Goal: Information Seeking & Learning: Learn about a topic

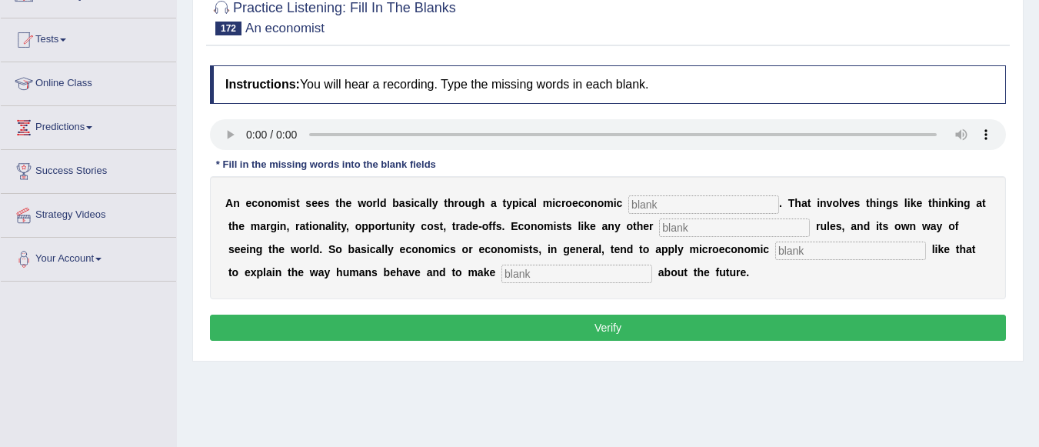
scroll to position [115, 0]
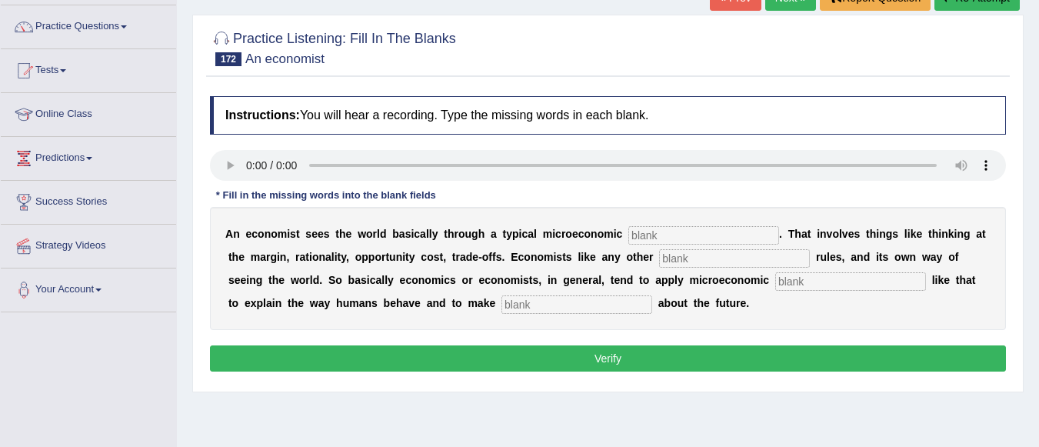
click at [696, 233] on input "text" at bounding box center [703, 235] width 151 height 18
type input "toolgate"
click at [756, 261] on input "text" at bounding box center [734, 258] width 151 height 18
type input "descipline"
click at [837, 284] on input "text" at bounding box center [850, 281] width 151 height 18
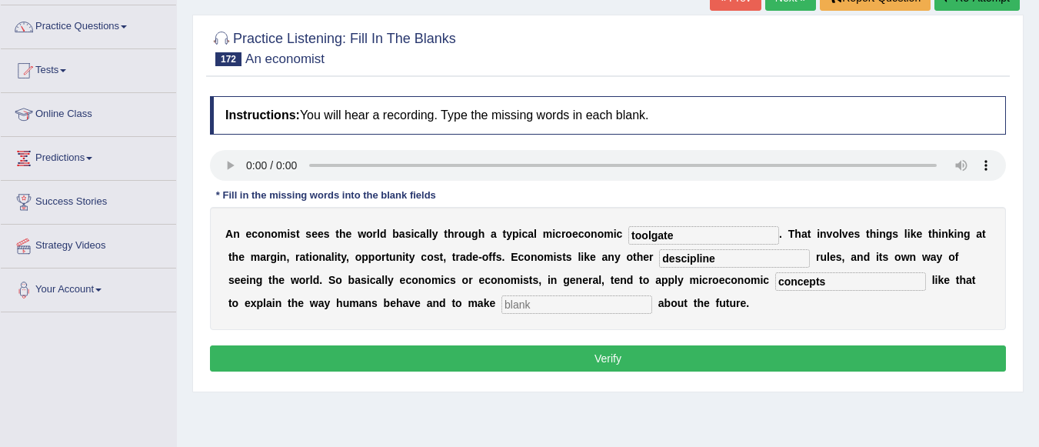
type input "concepts"
click at [551, 302] on input "text" at bounding box center [576, 304] width 151 height 18
type input "predictions"
click at [620, 353] on button "Verify" at bounding box center [608, 358] width 796 height 26
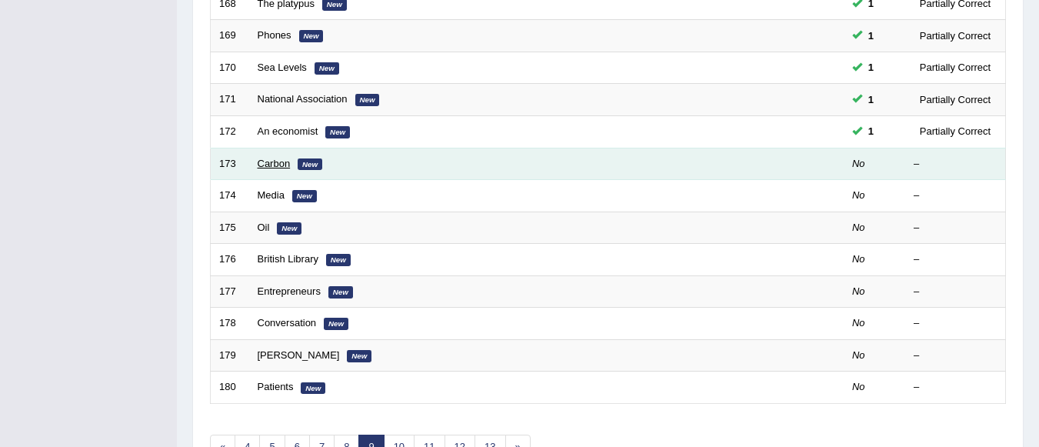
click at [264, 167] on link "Carbon" at bounding box center [274, 164] width 33 height 12
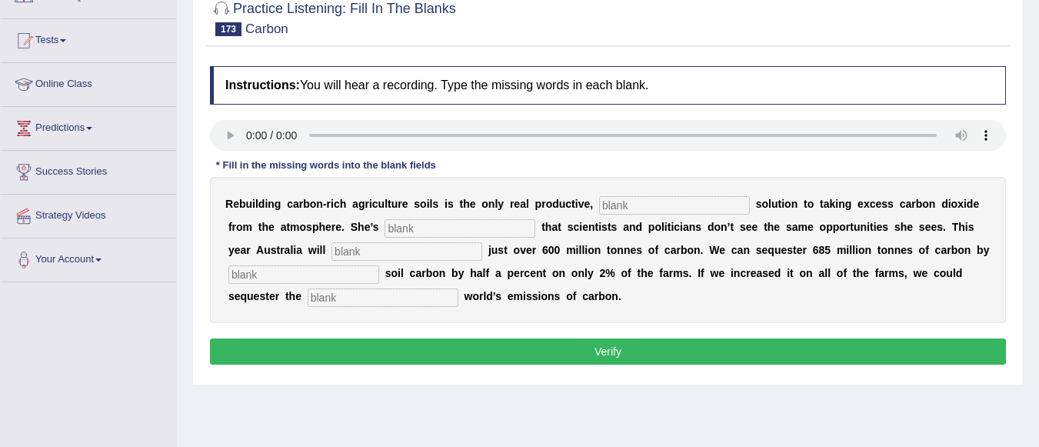
scroll to position [154, 0]
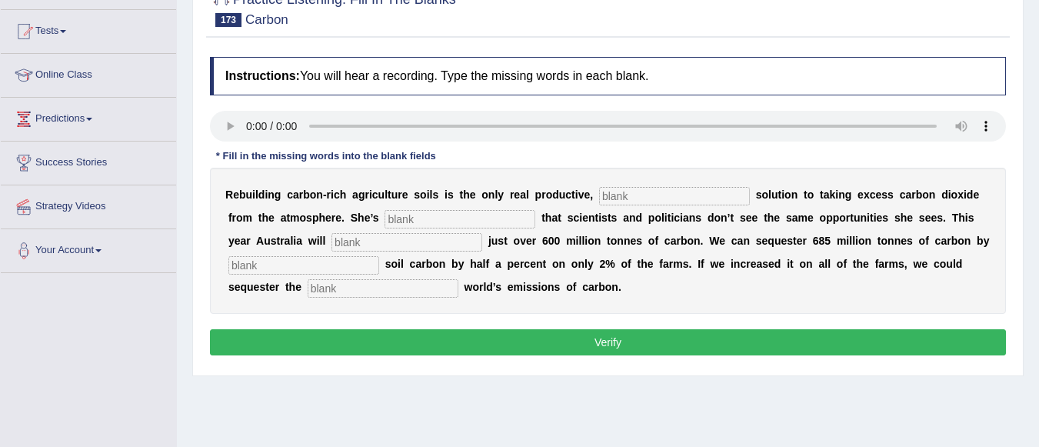
click at [616, 199] on input "text" at bounding box center [674, 196] width 151 height 18
type input "permanent"
click at [442, 212] on input "text" at bounding box center [459, 219] width 151 height 18
type input "frustrated"
click at [408, 243] on input "text" at bounding box center [406, 242] width 151 height 18
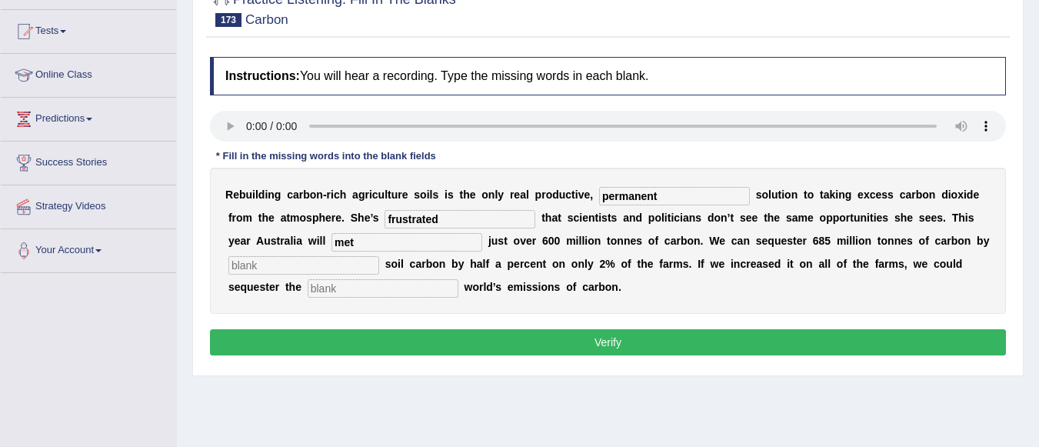
type input "met"
click at [346, 268] on input "text" at bounding box center [303, 265] width 151 height 18
type input "increasing"
click at [415, 293] on input "text" at bounding box center [382, 288] width 151 height 18
type input "whole"
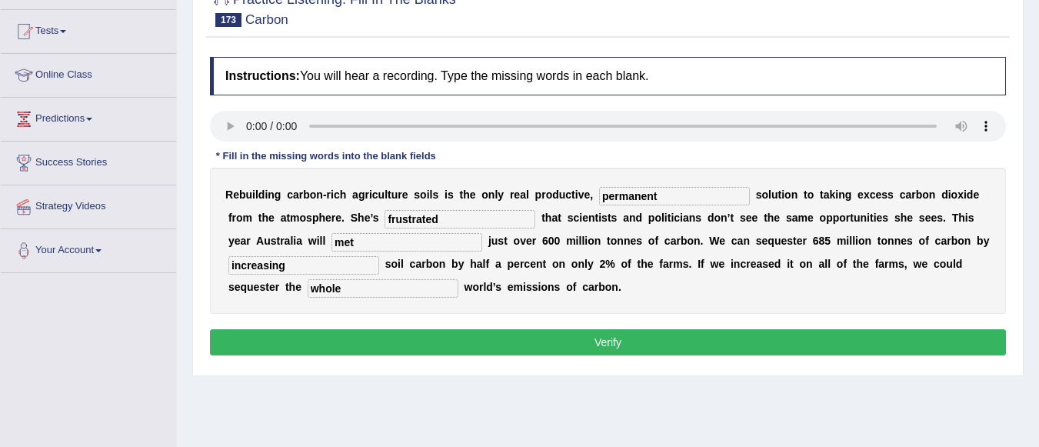
click at [500, 343] on button "Verify" at bounding box center [608, 342] width 796 height 26
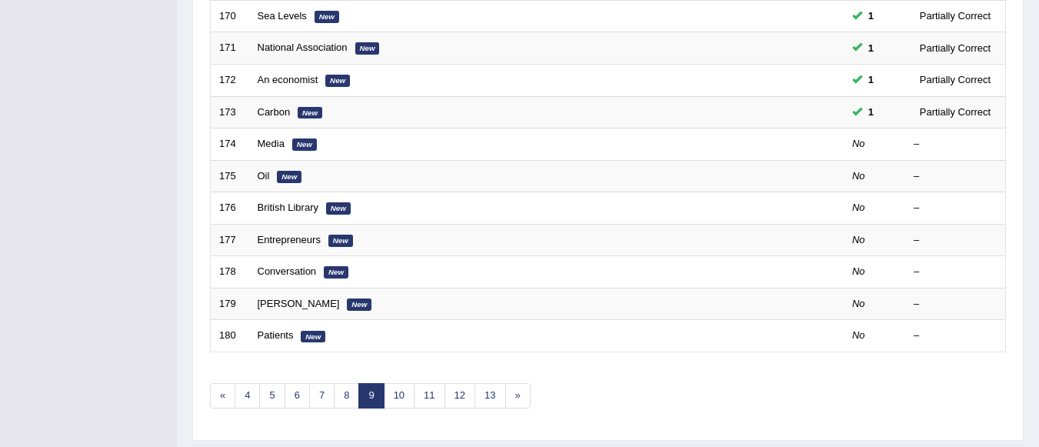
scroll to position [497, 0]
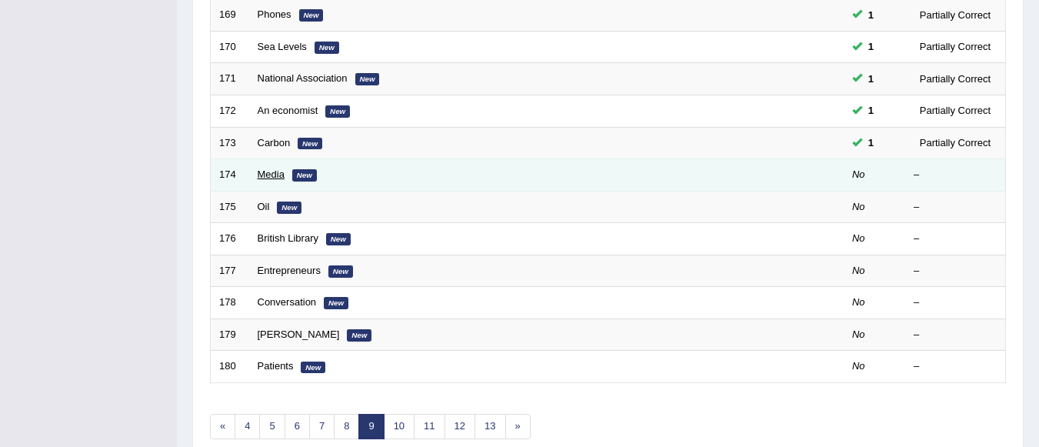
click at [271, 174] on link "Media" at bounding box center [271, 174] width 27 height 12
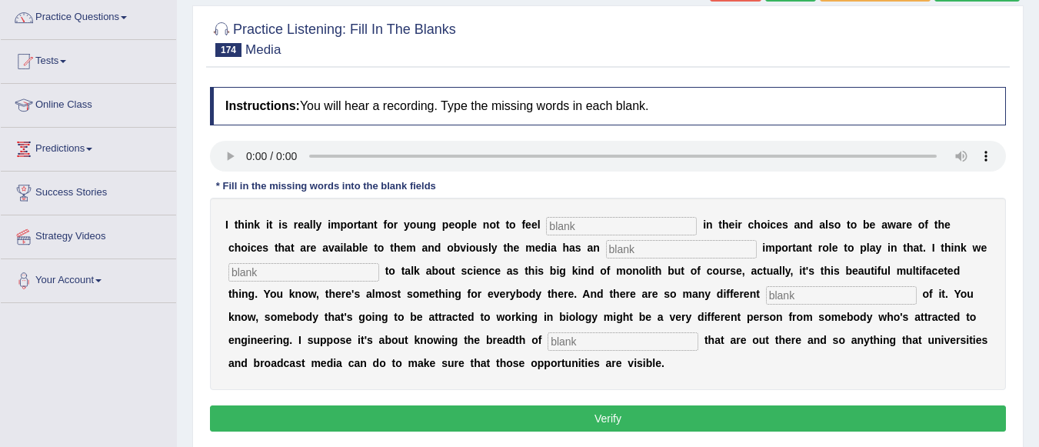
scroll to position [154, 0]
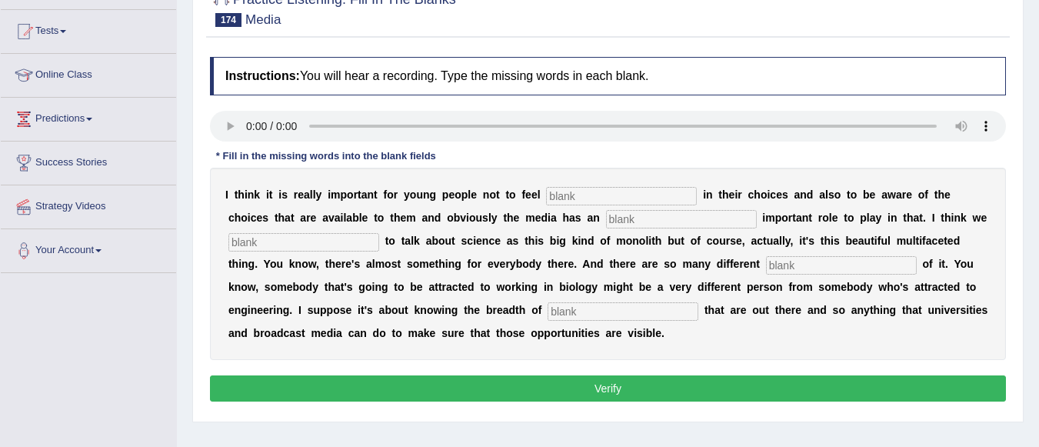
click at [586, 188] on input "text" at bounding box center [621, 196] width 151 height 18
type input "restricted"
click at [647, 219] on input "text" at bounding box center [681, 219] width 151 height 18
type input "increadbly"
click at [359, 251] on div "I t h i n k i t i s r e a l l y i m p o r t a n t f o r y o u n g p e o p l e n…" at bounding box center [608, 264] width 796 height 192
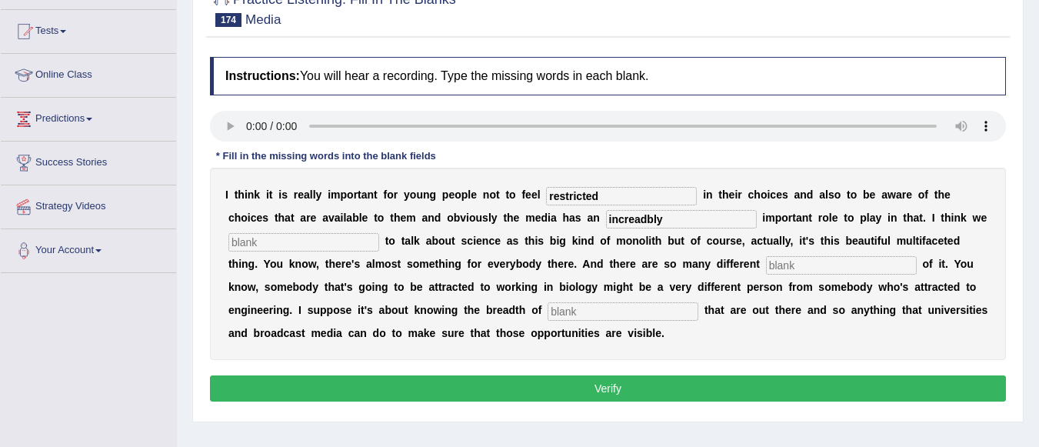
click at [346, 235] on input "text" at bounding box center [303, 242] width 151 height 18
type input "tend"
click at [828, 263] on input "text" at bounding box center [841, 265] width 151 height 18
type input "aspects"
click at [594, 311] on input "text" at bounding box center [622, 311] width 151 height 18
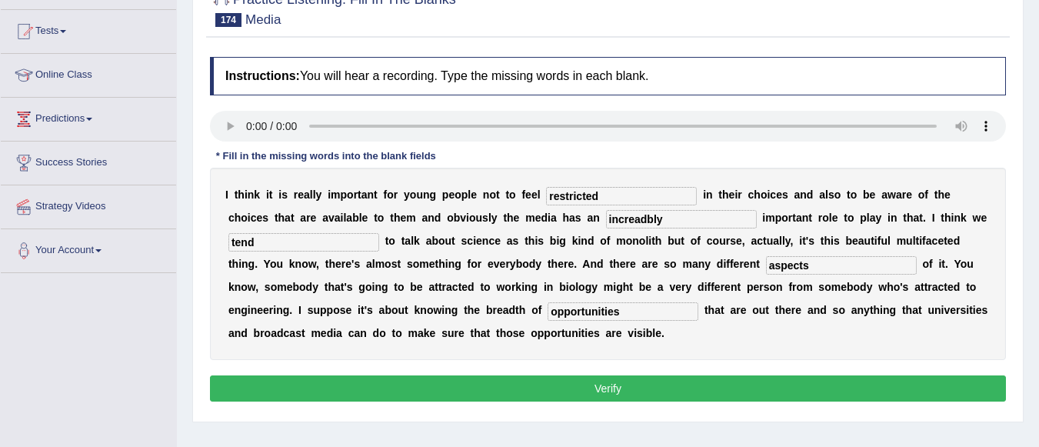
type input "opportunities"
click at [646, 221] on input "increadbly" at bounding box center [681, 219] width 151 height 18
type input "increadibly"
click at [728, 387] on button "Verify" at bounding box center [608, 388] width 796 height 26
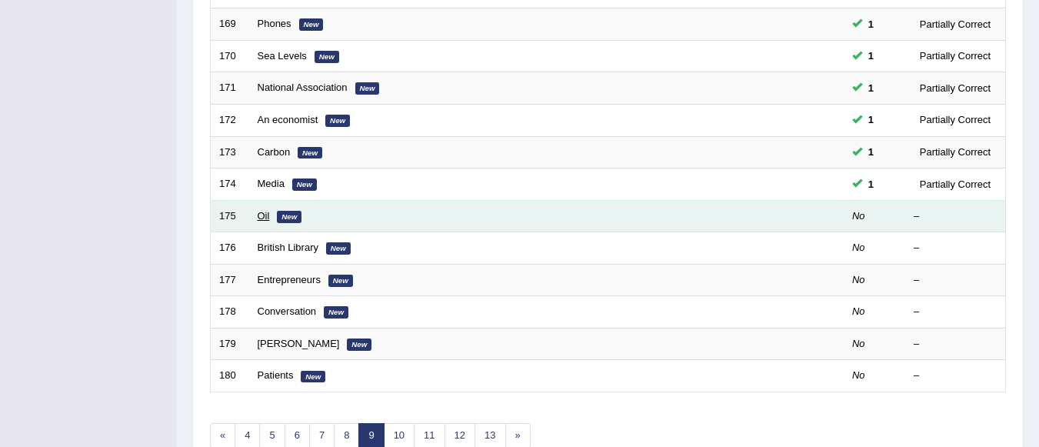
click at [261, 218] on link "Oil" at bounding box center [264, 216] width 12 height 12
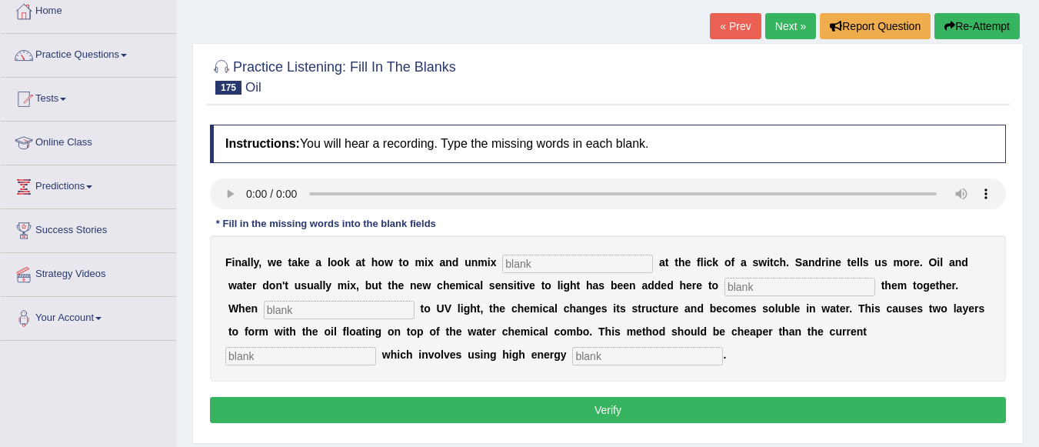
scroll to position [123, 0]
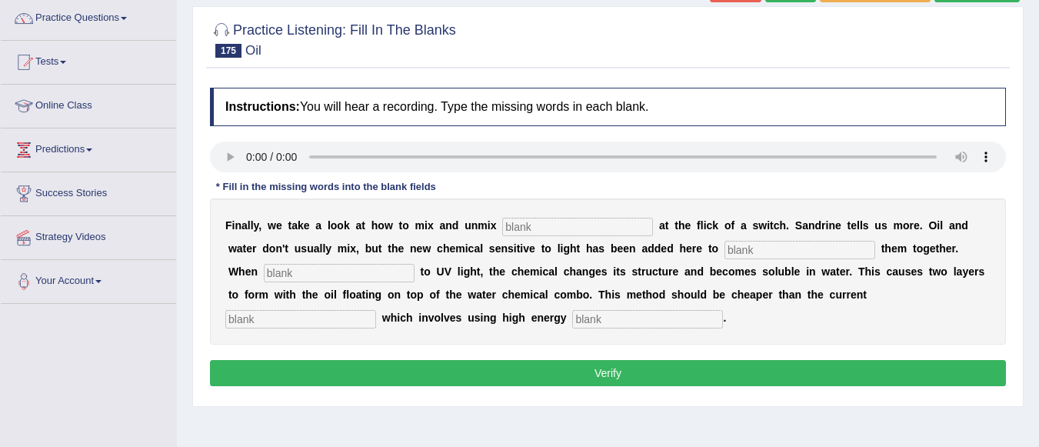
click at [525, 224] on input "text" at bounding box center [577, 227] width 151 height 18
type input "liquids"
click at [760, 251] on input "text" at bounding box center [799, 250] width 151 height 18
type input "blend"
click at [361, 272] on input "text" at bounding box center [339, 273] width 151 height 18
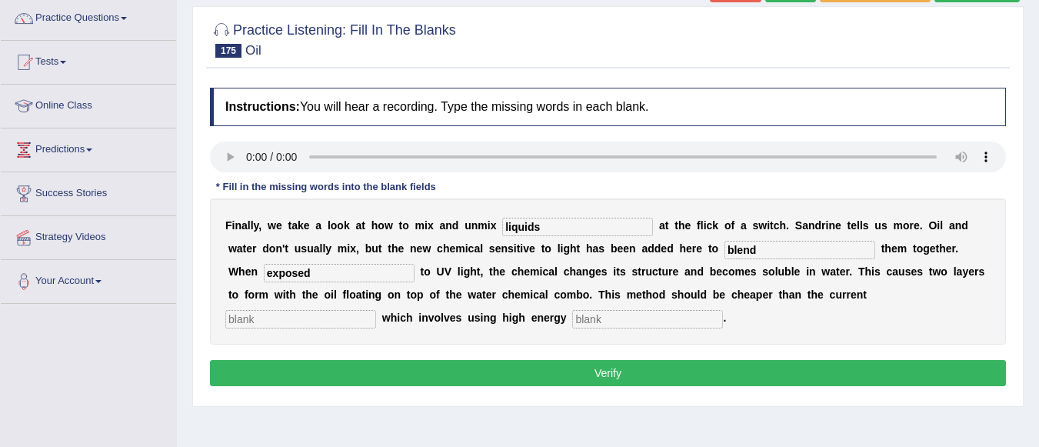
type input "exposed"
click at [323, 321] on input "text" at bounding box center [300, 319] width 151 height 18
type input "cheaper"
click at [604, 317] on input "text" at bounding box center [647, 319] width 151 height 18
type input "centerfuses"
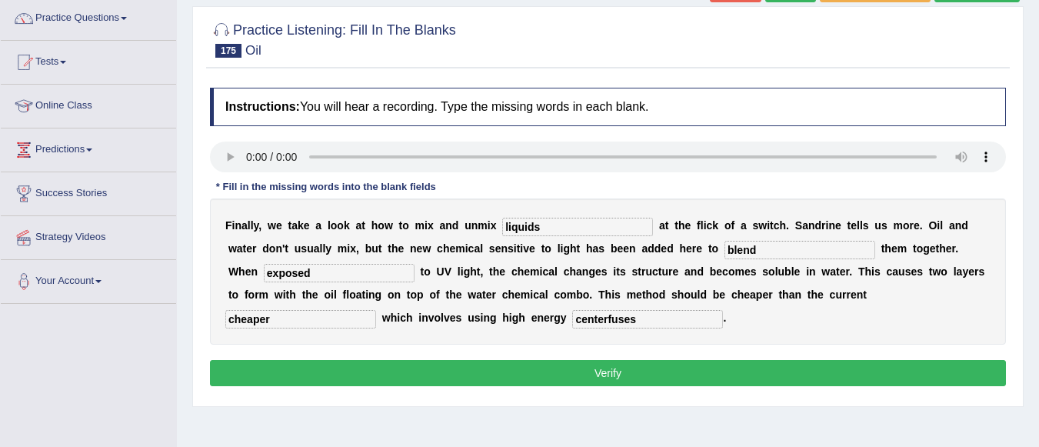
click at [660, 382] on button "Verify" at bounding box center [608, 373] width 796 height 26
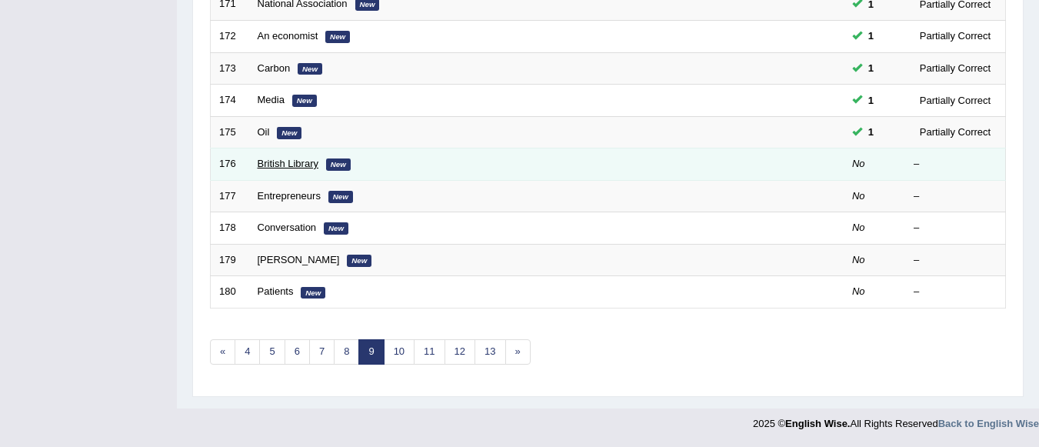
click at [295, 165] on link "British Library" at bounding box center [288, 164] width 61 height 12
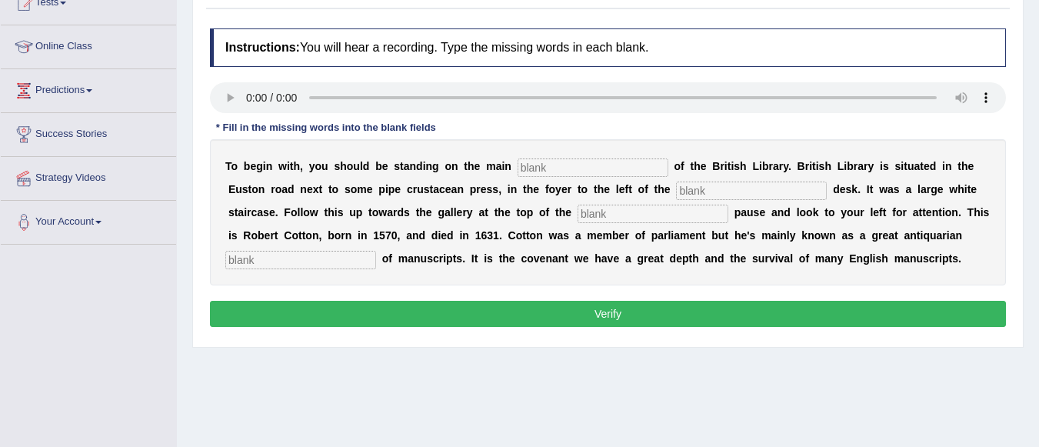
scroll to position [184, 0]
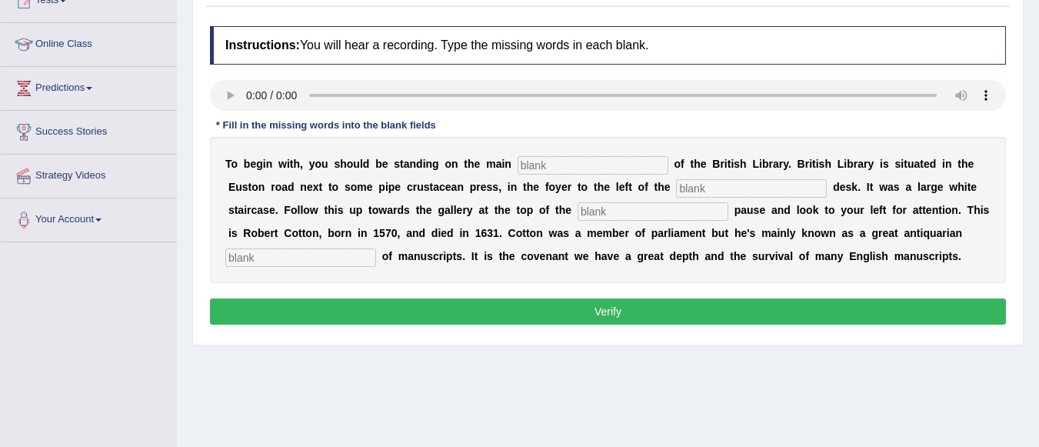
click at [548, 164] on input "text" at bounding box center [592, 165] width 151 height 18
type input "floor"
click at [696, 184] on input "text" at bounding box center [751, 188] width 151 height 18
type input "information"
click at [684, 211] on input "text" at bounding box center [652, 211] width 151 height 18
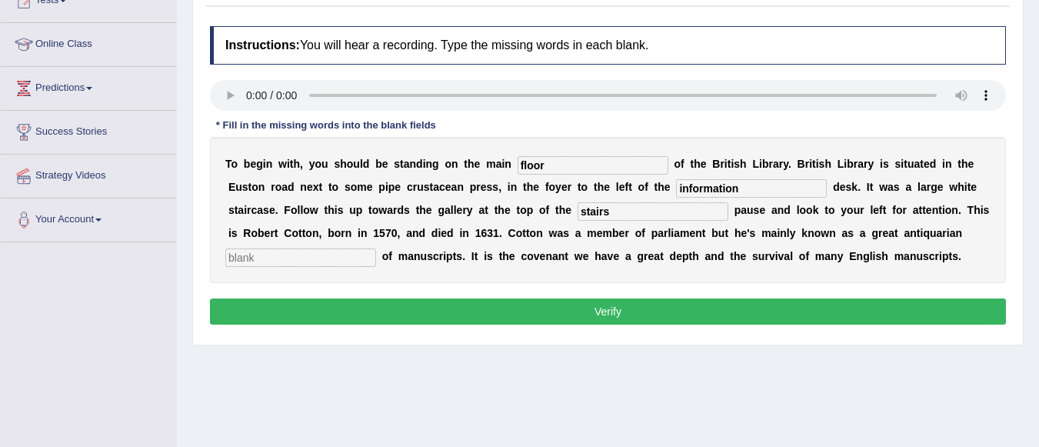
type input "stairs"
click at [335, 252] on input "text" at bounding box center [300, 257] width 151 height 18
type input "collecter"
click at [327, 307] on button "Verify" at bounding box center [608, 311] width 796 height 26
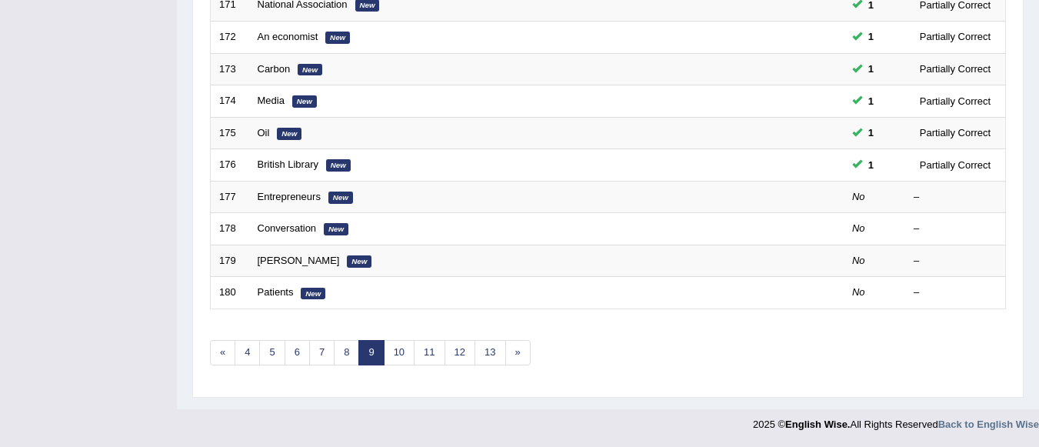
scroll to position [571, 0]
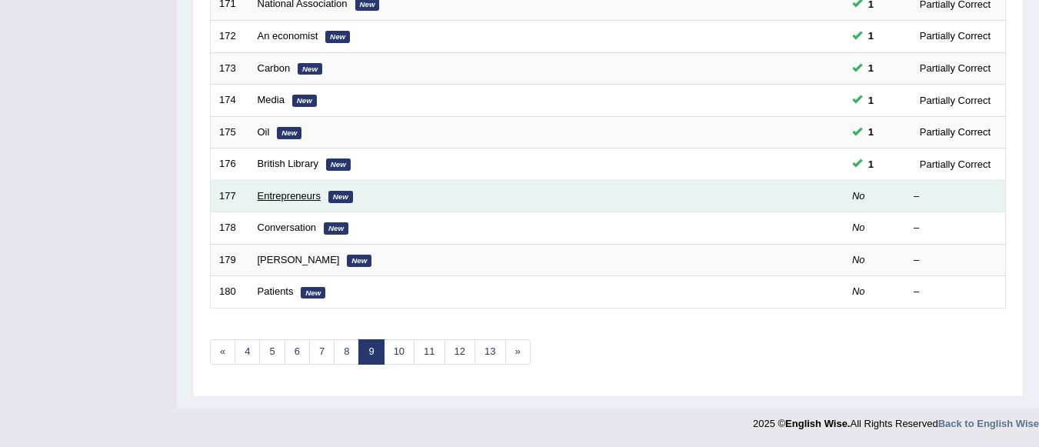
click at [278, 195] on link "Entrepreneurs" at bounding box center [289, 196] width 63 height 12
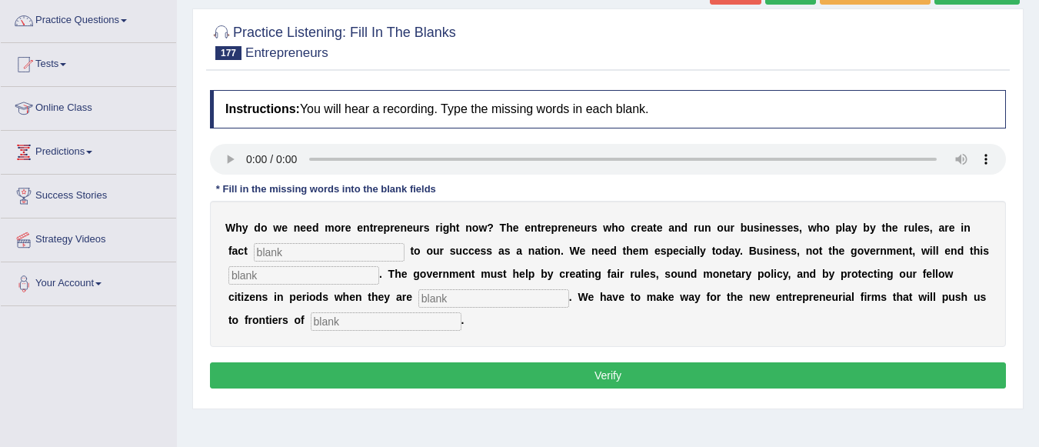
scroll to position [123, 0]
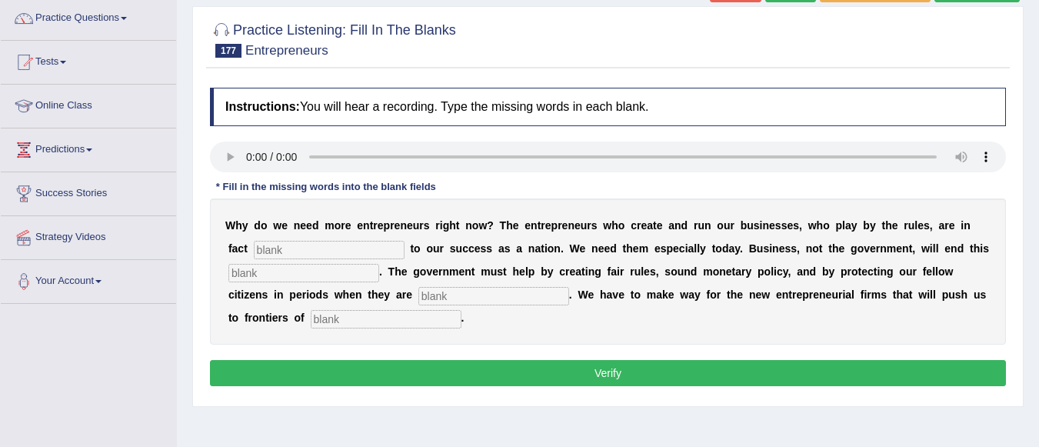
click at [258, 247] on input "text" at bounding box center [329, 250] width 151 height 18
type input "enterprises"
click at [278, 274] on input "text" at bounding box center [303, 273] width 151 height 18
type input "recession"
click at [446, 297] on input "text" at bounding box center [493, 296] width 151 height 18
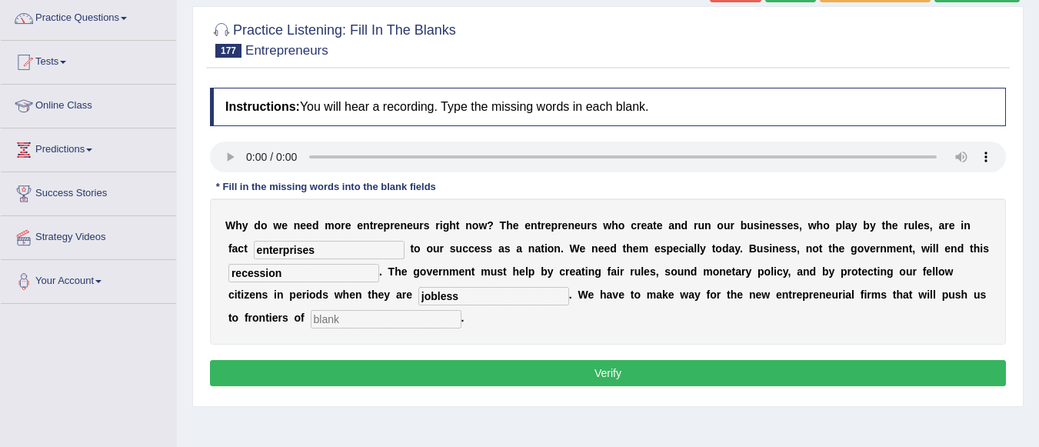
type input "jobless"
click at [342, 322] on input "text" at bounding box center [386, 319] width 151 height 18
type input "innovation"
click at [455, 376] on button "Verify" at bounding box center [608, 373] width 796 height 26
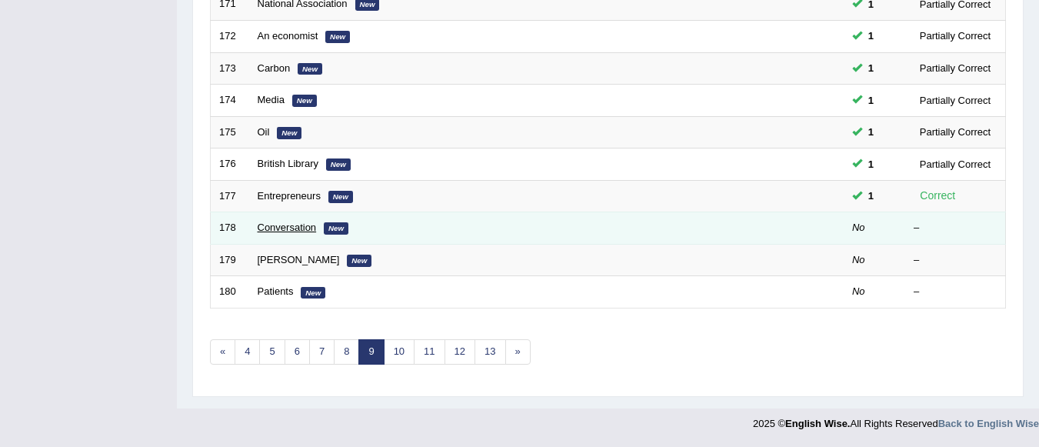
click at [304, 228] on link "Conversation" at bounding box center [287, 227] width 59 height 12
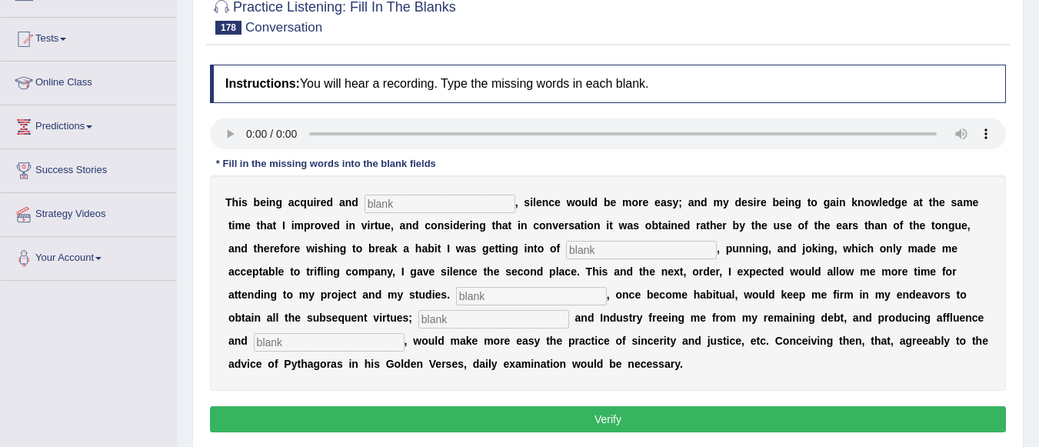
scroll to position [184, 0]
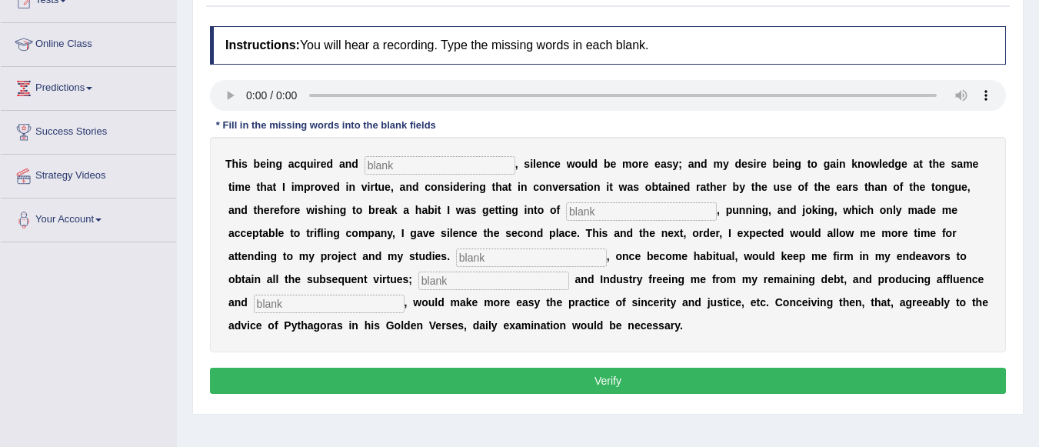
click at [387, 165] on input "text" at bounding box center [439, 165] width 151 height 18
type input "established"
click at [617, 207] on input "text" at bounding box center [641, 211] width 151 height 18
type input "praddling"
click at [582, 258] on input "text" at bounding box center [531, 257] width 151 height 18
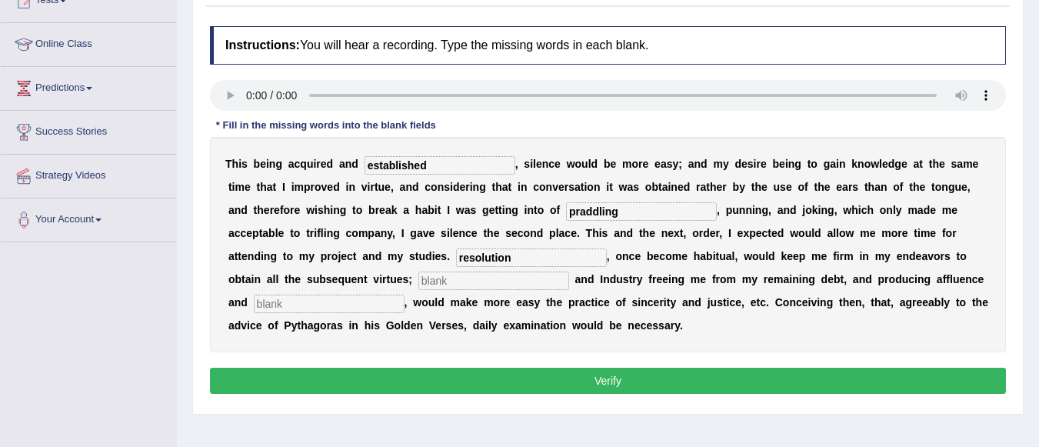
type input "resolution"
click at [550, 276] on input "text" at bounding box center [493, 280] width 151 height 18
click at [424, 280] on input "for gallery" at bounding box center [493, 280] width 151 height 18
type input "For gallery"
click at [350, 302] on input "text" at bounding box center [329, 303] width 151 height 18
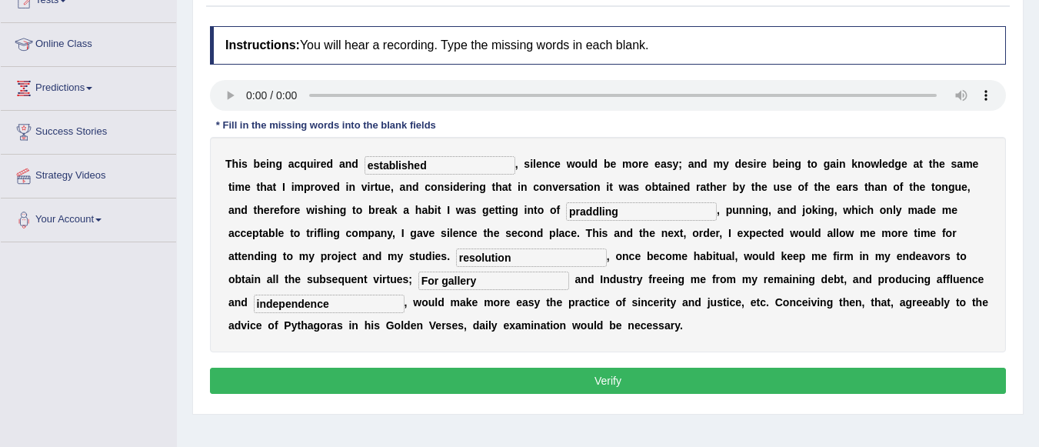
type input "independence"
click at [434, 379] on button "Verify" at bounding box center [608, 380] width 796 height 26
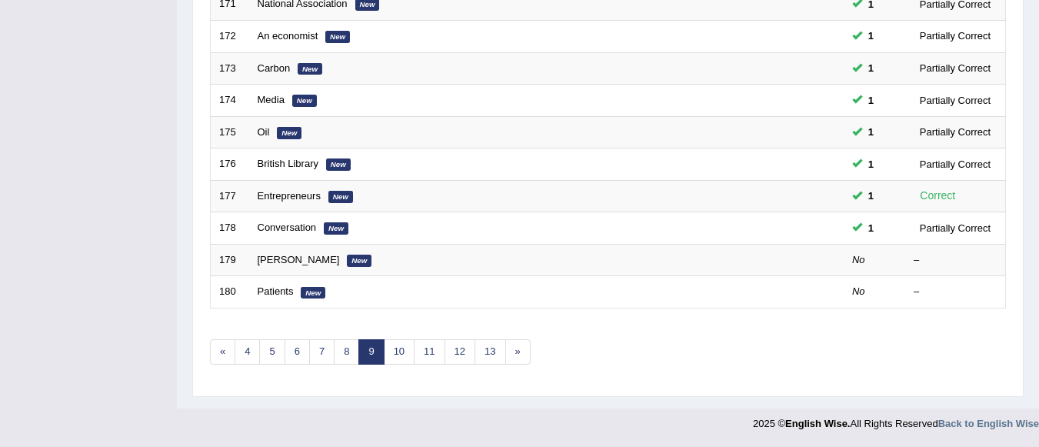
scroll to position [571, 0]
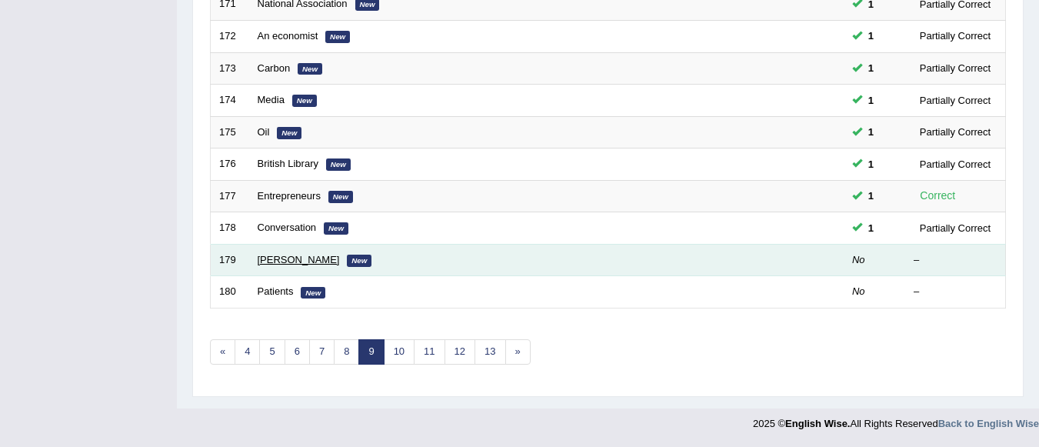
click at [314, 262] on link "[PERSON_NAME]" at bounding box center [299, 260] width 82 height 12
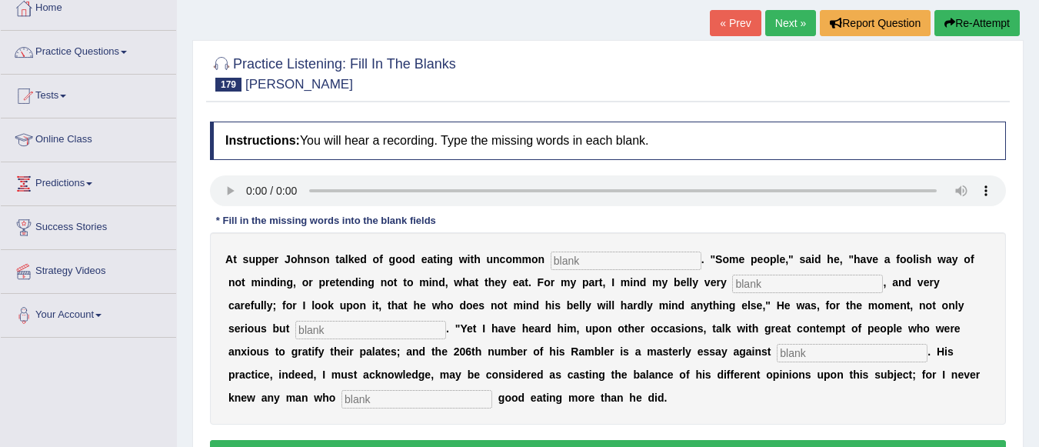
scroll to position [184, 0]
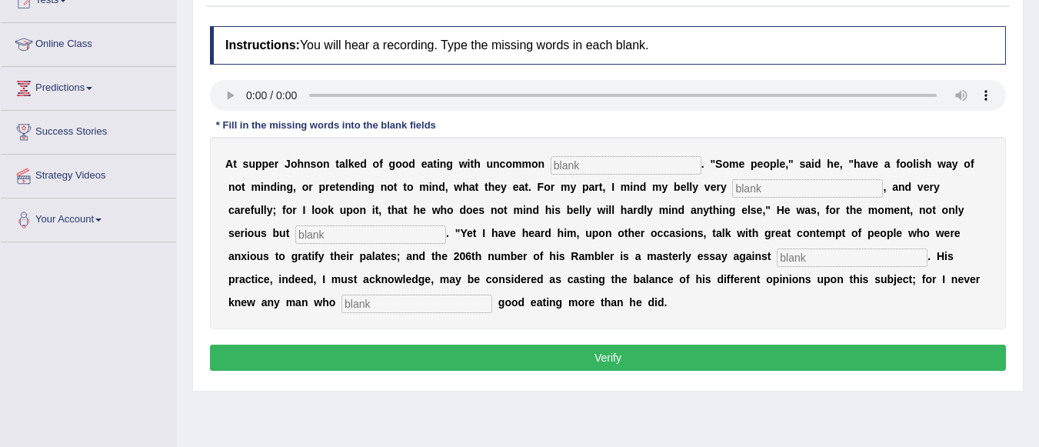
click at [579, 162] on input "text" at bounding box center [625, 165] width 151 height 18
type input "satisfaction"
click at [756, 192] on input "text" at bounding box center [807, 188] width 151 height 18
type input "seriously"
click at [336, 231] on input "text" at bounding box center [370, 234] width 151 height 18
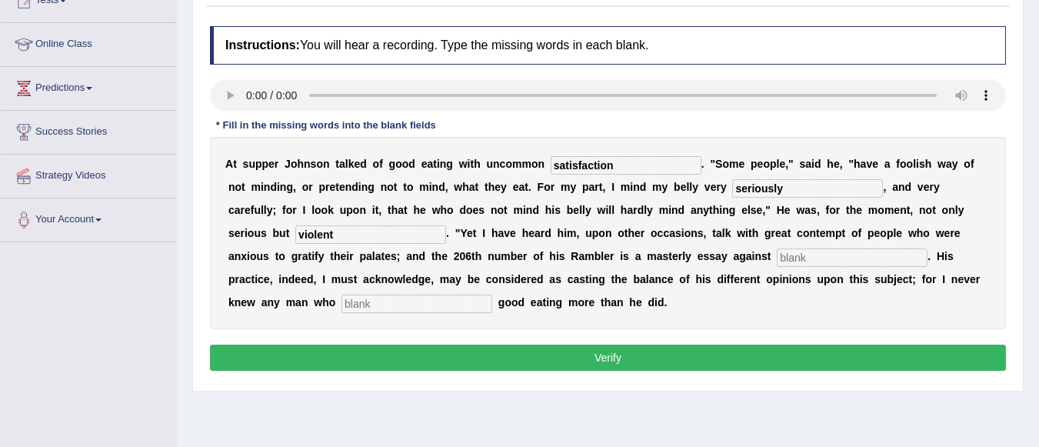
type input "violent"
click at [839, 259] on input "text" at bounding box center [851, 257] width 151 height 18
type input "curiosity"
click at [440, 314] on div "A t s u p p e r J [PERSON_NAME] t a l k e d o f g o o d e a t i n g w i t h u n…" at bounding box center [608, 233] width 796 height 192
click at [434, 302] on input "text" at bounding box center [416, 303] width 151 height 18
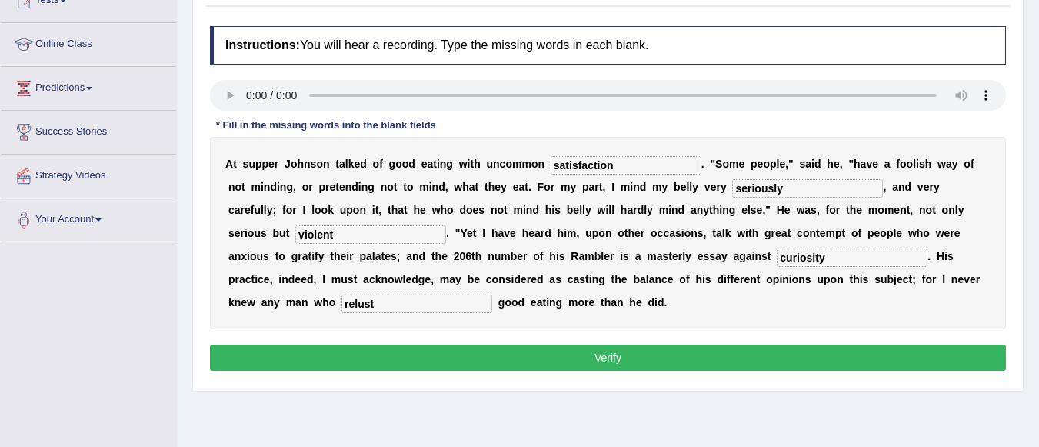
type input "relust"
click at [474, 355] on button "Verify" at bounding box center [608, 357] width 796 height 26
